Goal: Task Accomplishment & Management: Manage account settings

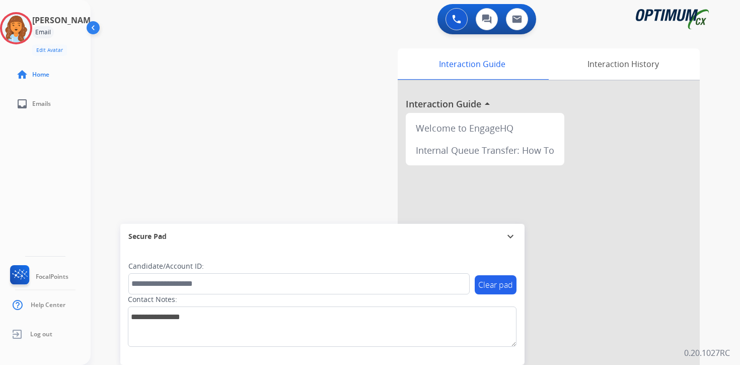
click at [718, 283] on div "0 Voice Interactions 0 Chat Interactions 0 Email Interactions swap_horiz Break …" at bounding box center [416, 182] width 650 height 365
click at [708, 284] on div "Interaction Guide Interaction History Interaction Guide arrow_drop_up Welcome t…" at bounding box center [533, 250] width 365 height 412
click at [23, 31] on img at bounding box center [16, 28] width 28 height 28
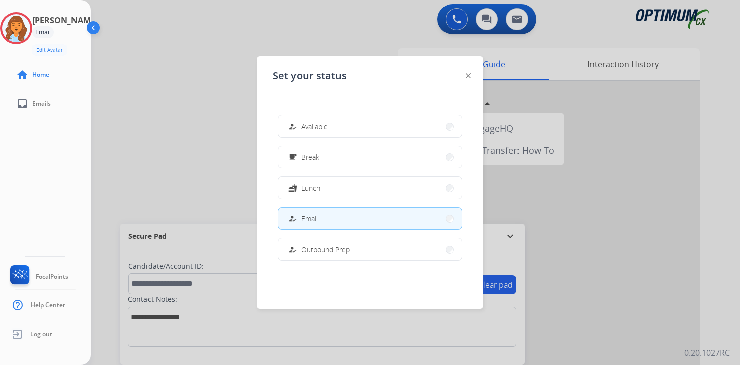
scroll to position [251, 0]
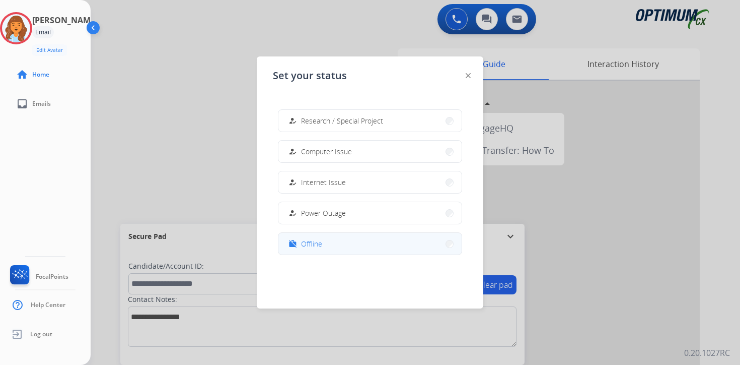
click at [302, 247] on div "work_off Offline" at bounding box center [305, 244] width 36 height 12
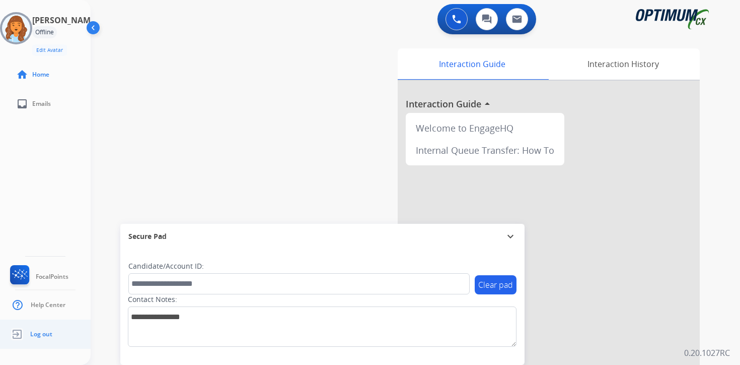
click at [43, 330] on span "Log out" at bounding box center [41, 334] width 22 height 8
